Goal: Task Accomplishment & Management: Use online tool/utility

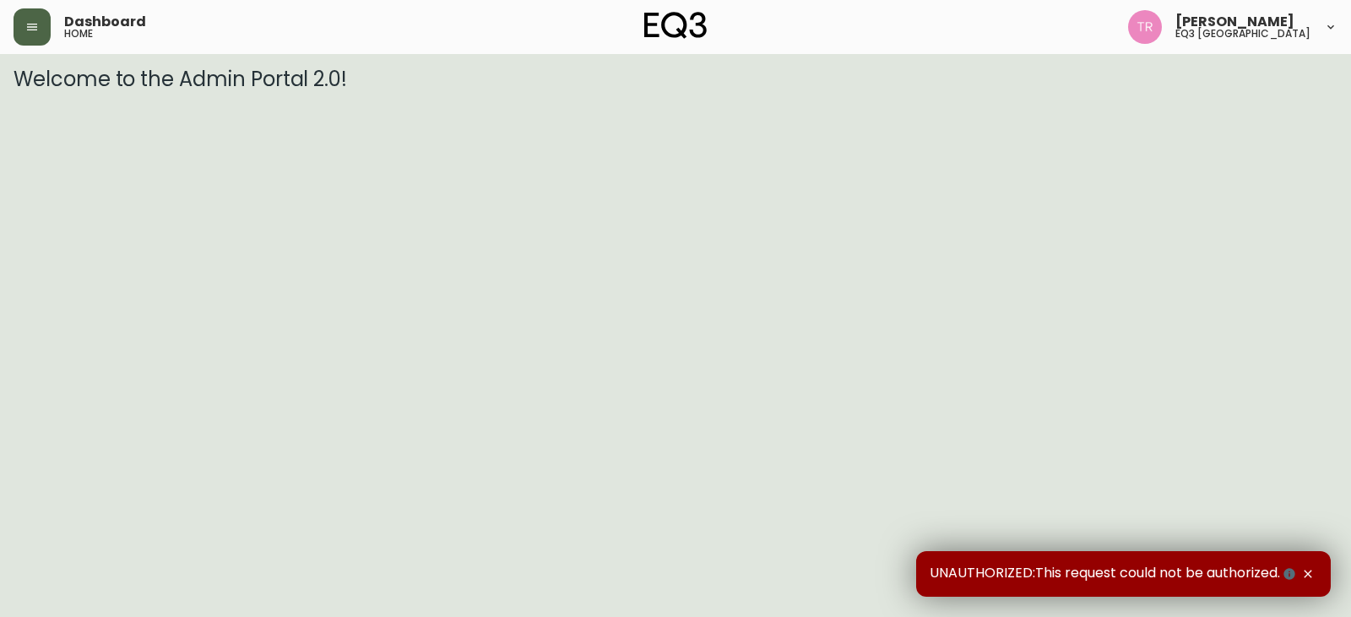
click at [28, 19] on button "button" at bounding box center [32, 26] width 37 height 37
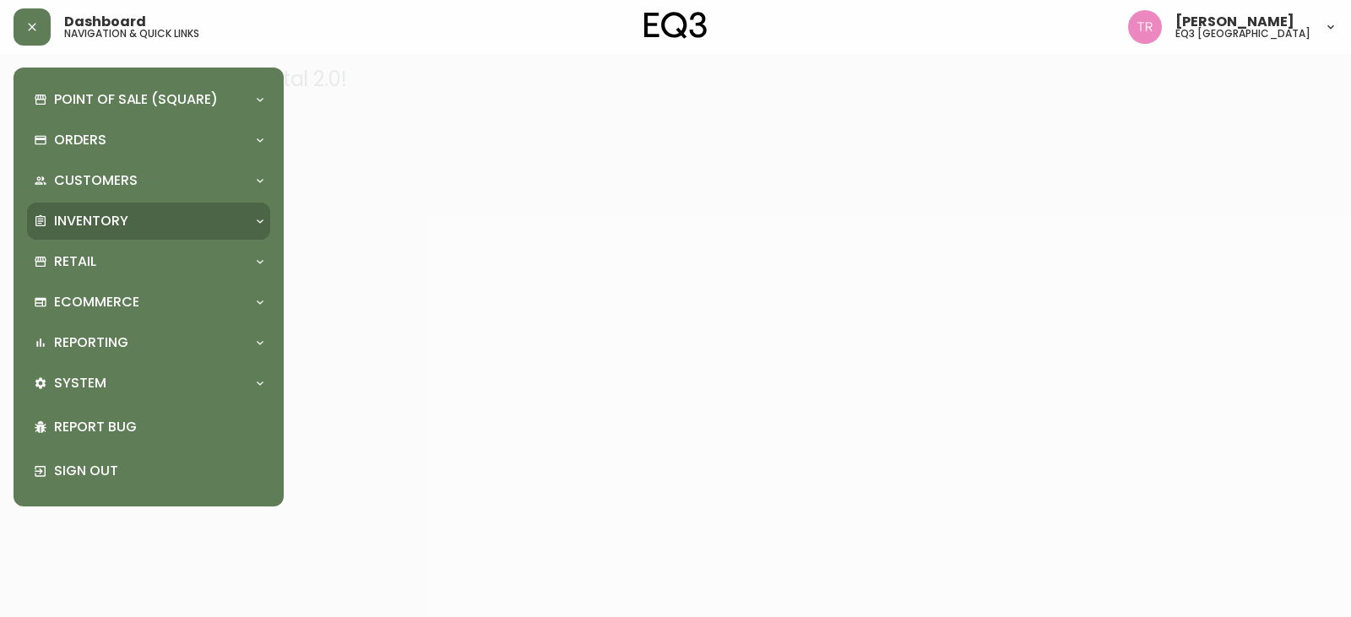
click at [72, 204] on div "Inventory" at bounding box center [148, 221] width 243 height 37
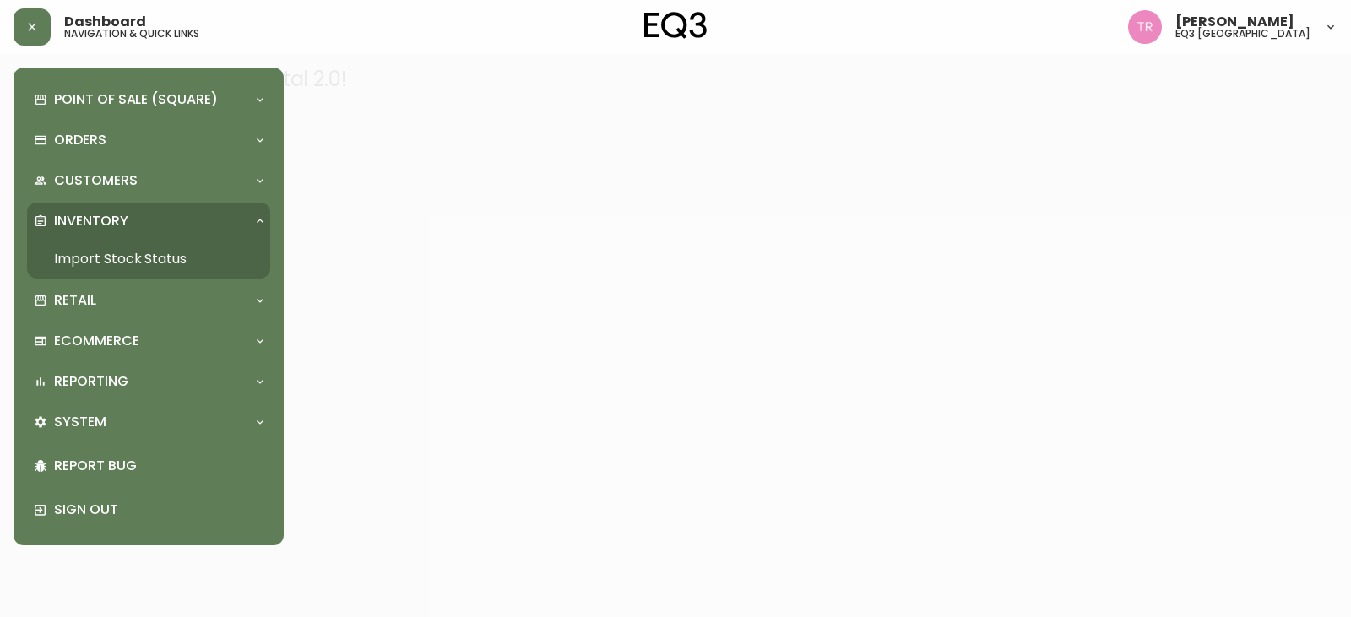
click at [110, 248] on link "Import Stock Status" at bounding box center [148, 259] width 243 height 39
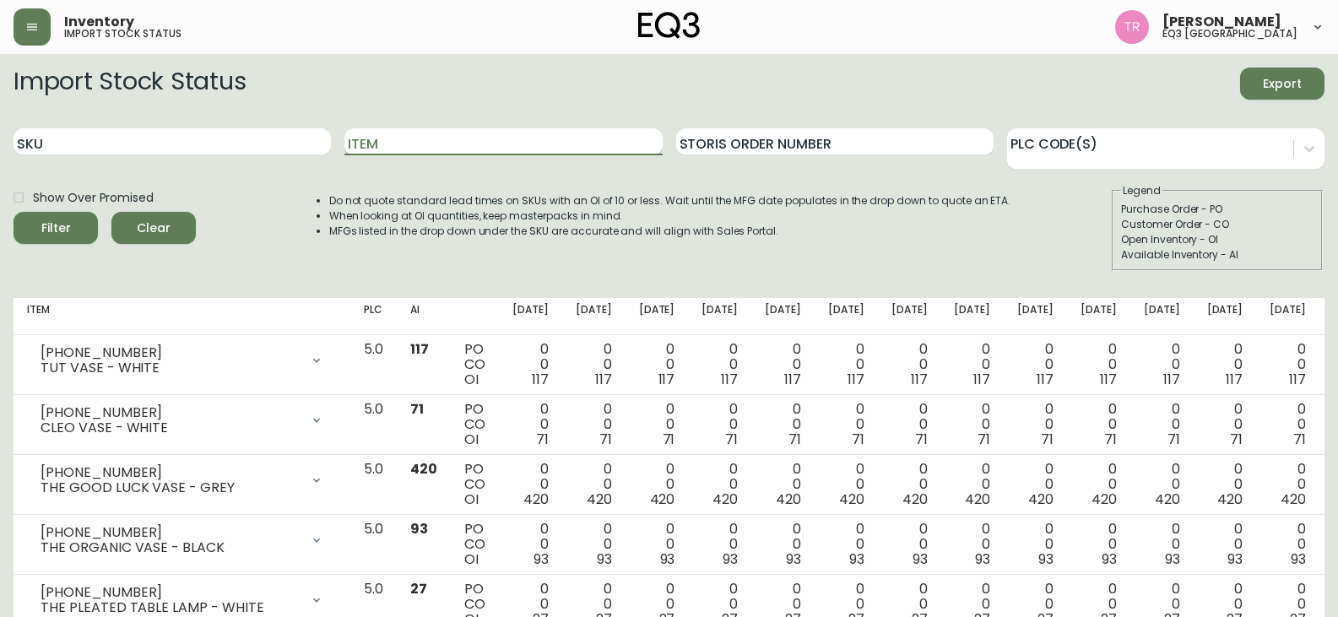
click at [428, 129] on input "Item" at bounding box center [504, 141] width 318 height 27
type input "GROW"
click at [73, 228] on span "Filter" at bounding box center [55, 228] width 57 height 21
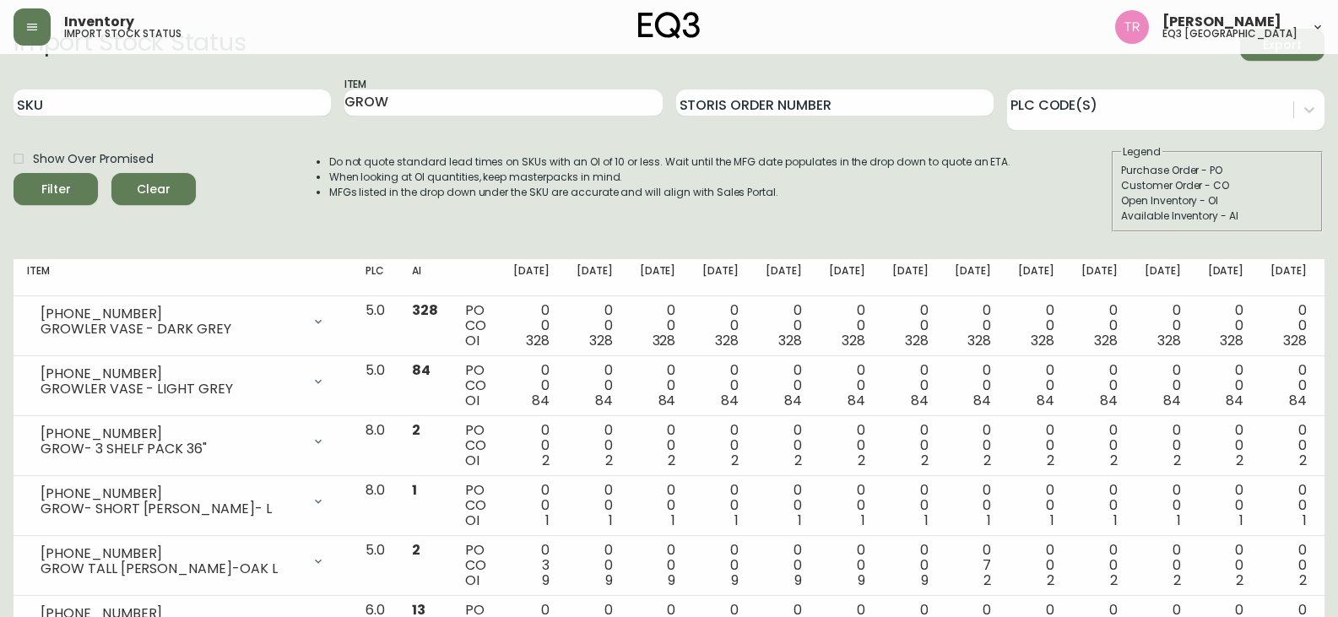
scroll to position [123, 0]
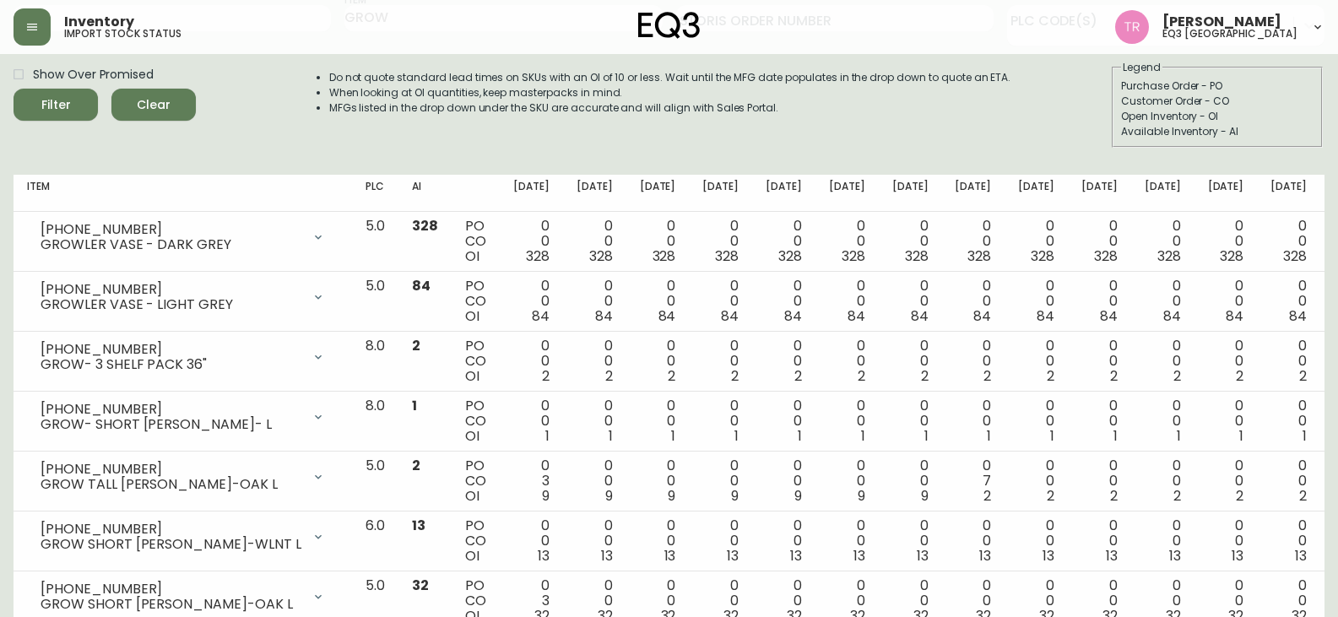
click at [1326, 47] on header "Inventory import stock status Tod Reykdal eq3 winnipeg" at bounding box center [669, 27] width 1338 height 54
